Goal: Transaction & Acquisition: Purchase product/service

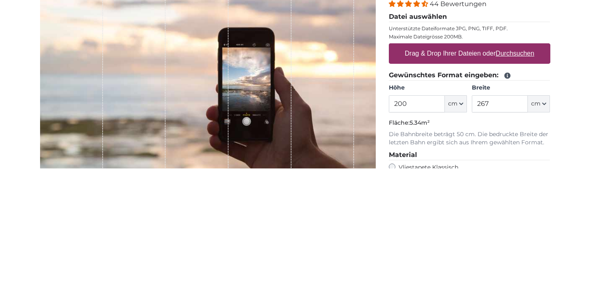
click at [419, 239] on input "200" at bounding box center [417, 240] width 56 height 17
click at [426, 235] on input "200" at bounding box center [417, 240] width 56 height 17
type input "2"
type input "163"
click at [503, 238] on input "267" at bounding box center [500, 240] width 56 height 17
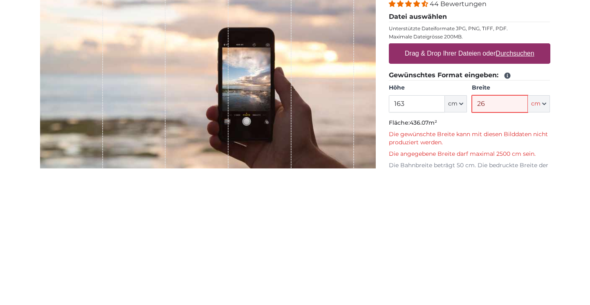
type input "2"
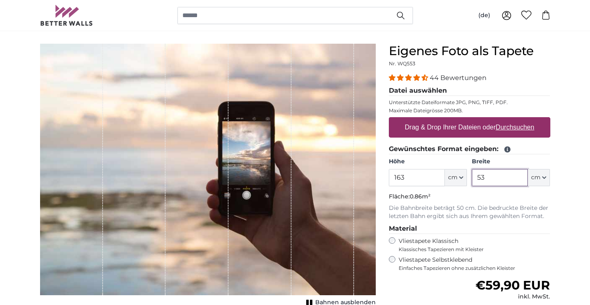
scroll to position [60, 0]
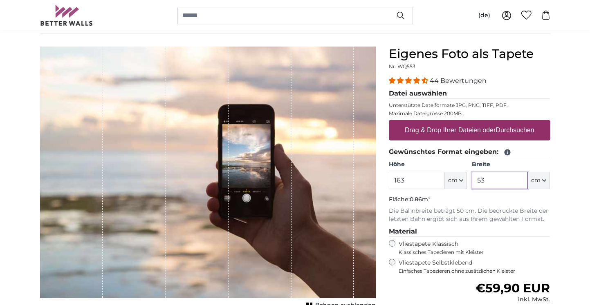
type input "53"
click at [518, 132] on u "Durchsuchen" at bounding box center [515, 130] width 38 height 7
click at [518, 123] on input "Drag & Drop Ihrer Dateien oder Durchsuchen" at bounding box center [469, 121] width 161 height 2
